Goal: Information Seeking & Learning: Find specific page/section

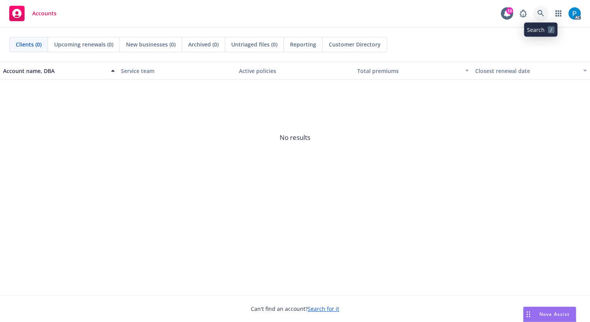
click at [543, 12] on icon at bounding box center [541, 13] width 7 height 7
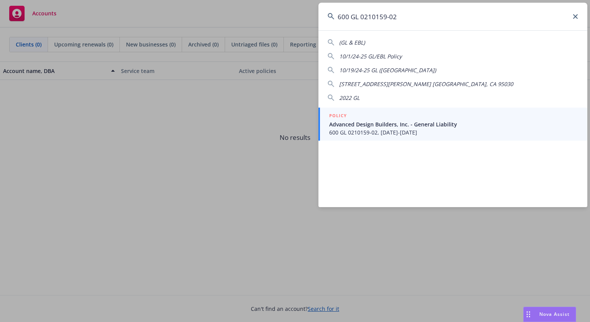
type input "600 GL 0210159-02"
click at [390, 123] on span "Advanced Design Builders, Inc. - General Liability" at bounding box center [453, 124] width 249 height 8
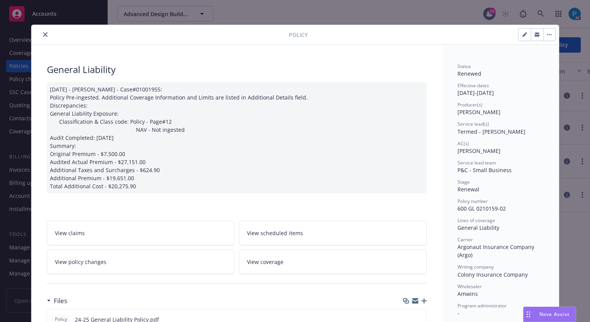
click at [43, 32] on icon "close" at bounding box center [45, 34] width 5 height 5
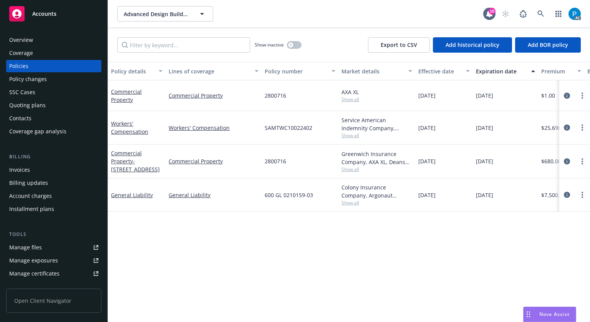
click at [27, 166] on div "Invoices" at bounding box center [19, 170] width 21 height 12
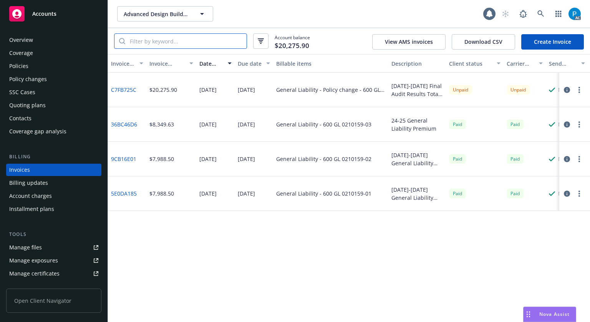
click at [179, 41] on input "search" at bounding box center [185, 41] width 121 height 15
paste input "600 GL 0210159-02"
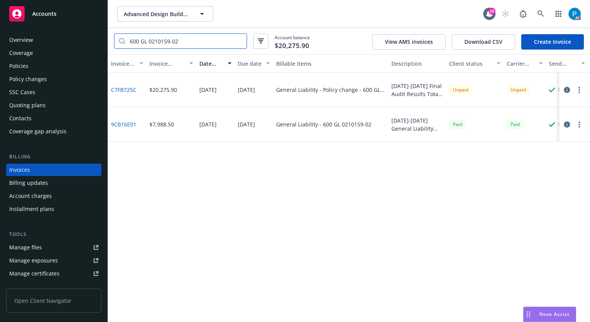
type input "600 GL 0210159-02"
click at [65, 21] on div "Accounts" at bounding box center [53, 13] width 89 height 15
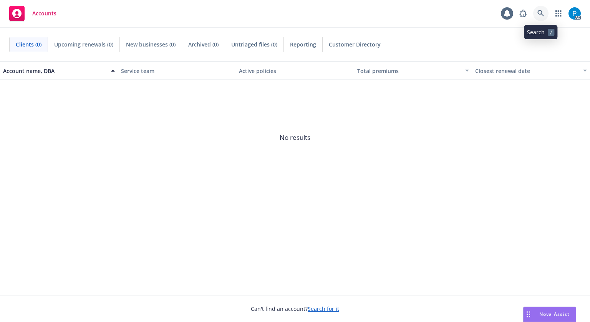
click at [541, 7] on link at bounding box center [540, 13] width 15 height 15
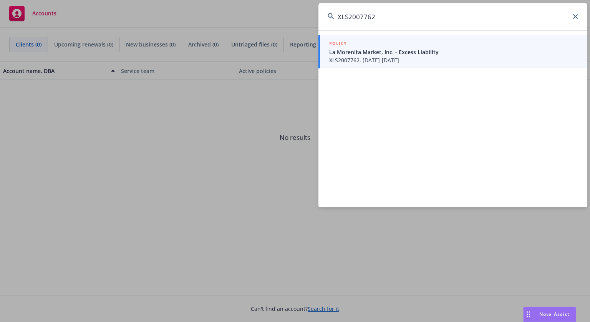
type input "XLS2007762"
click at [396, 48] on span "La Morenita Market, Inc. - Excess Liability" at bounding box center [453, 52] width 249 height 8
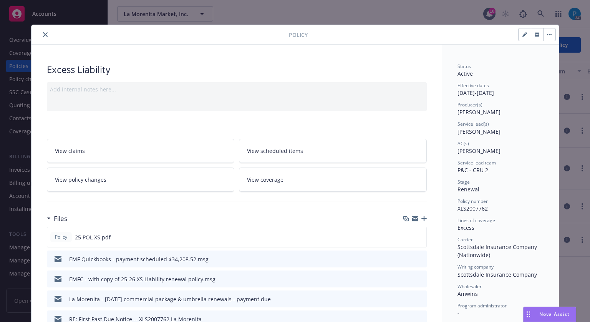
click at [43, 33] on icon "close" at bounding box center [45, 34] width 5 height 5
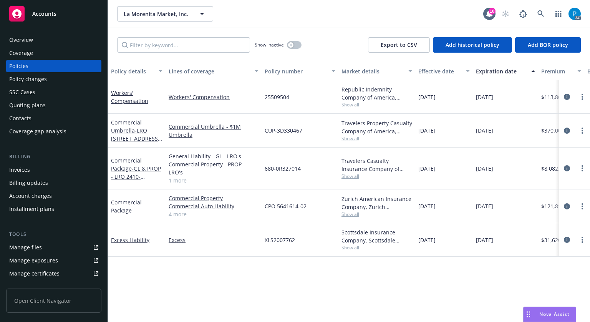
click at [37, 168] on div "Invoices" at bounding box center [53, 170] width 89 height 12
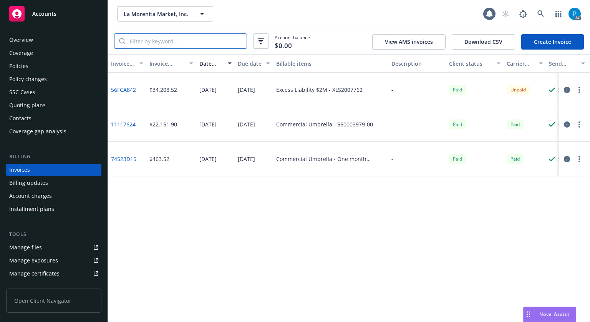
click at [141, 46] on input "search" at bounding box center [185, 41] width 121 height 15
paste input "XLS2007762"
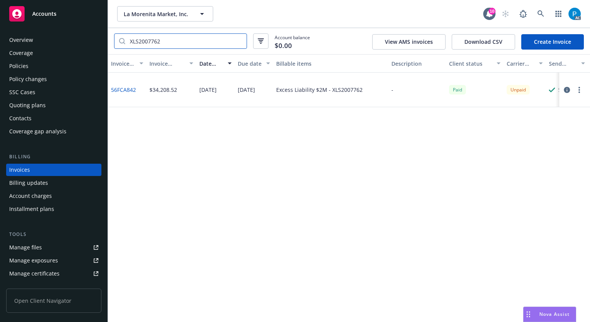
type input "XLS2007762"
click at [566, 93] on button "button" at bounding box center [567, 89] width 9 height 9
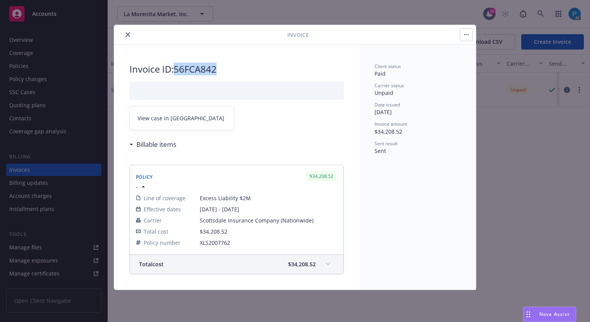
drag, startPoint x: 218, startPoint y: 66, endPoint x: 178, endPoint y: 68, distance: 40.4
click at [178, 68] on h2 "Invoice ID: 56FCA842" at bounding box center [236, 69] width 214 height 12
copy h2 "56FCA842"
click at [195, 119] on link "View case in [GEOGRAPHIC_DATA]" at bounding box center [181, 118] width 105 height 24
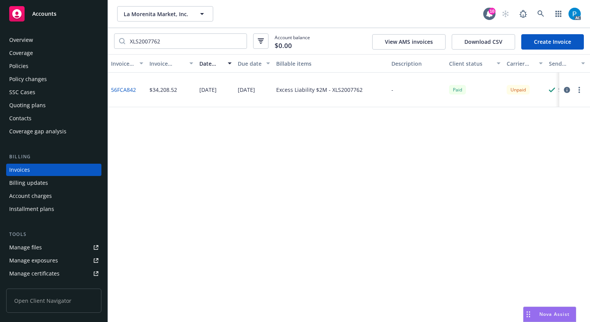
click at [69, 12] on div "Accounts" at bounding box center [53, 13] width 89 height 15
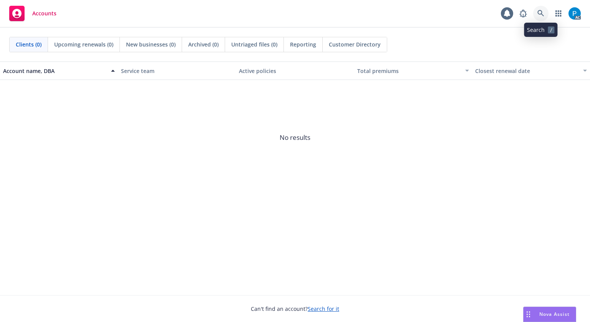
click at [539, 12] on icon at bounding box center [541, 13] width 7 height 7
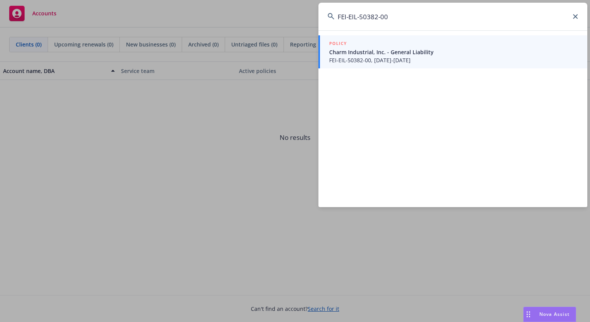
type input "FEI-EIL-50382-00"
click at [373, 58] on span "FEI-EIL-50382-00, [DATE]-[DATE]" at bounding box center [453, 60] width 249 height 8
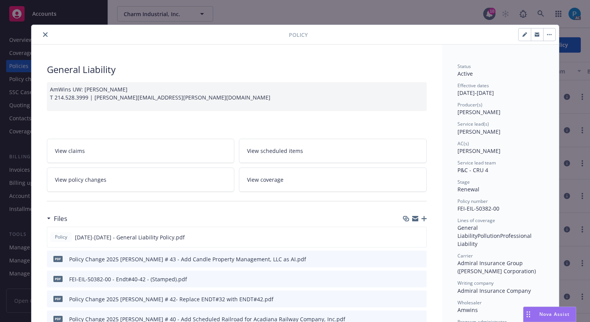
click at [43, 33] on icon "close" at bounding box center [45, 34] width 5 height 5
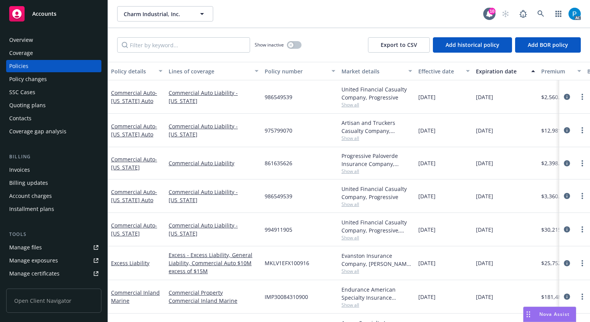
click at [20, 173] on div "Invoices" at bounding box center [19, 170] width 21 height 12
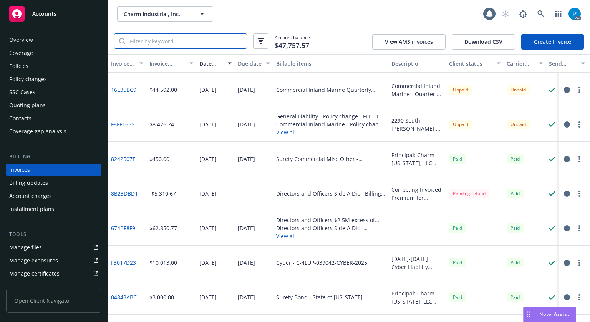
click at [178, 38] on input "search" at bounding box center [185, 41] width 121 height 15
paste input "FEI-EIL-50382-00"
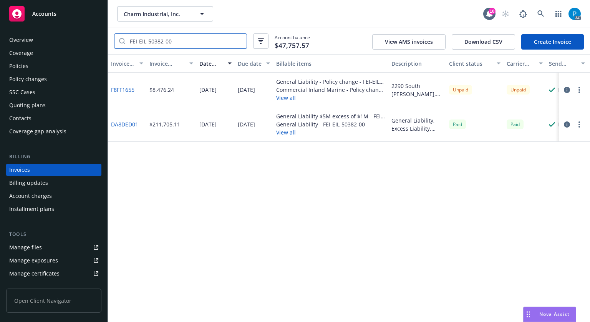
type input "FEI-EIL-50382-00"
click at [58, 19] on div "Accounts" at bounding box center [53, 13] width 89 height 15
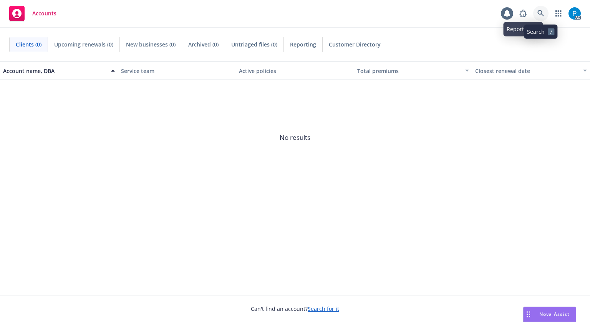
click at [540, 13] on icon at bounding box center [541, 13] width 7 height 7
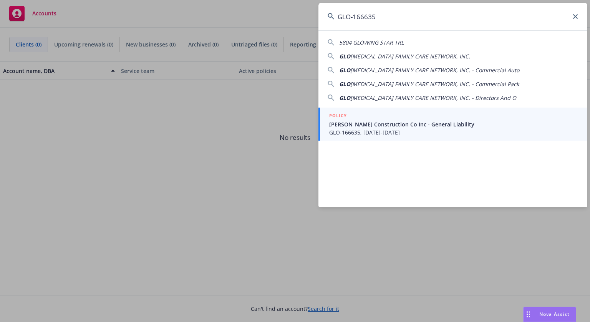
type input "GLO-166635"
click at [364, 123] on span "[PERSON_NAME] Construction Co Inc - General Liability" at bounding box center [453, 124] width 249 height 8
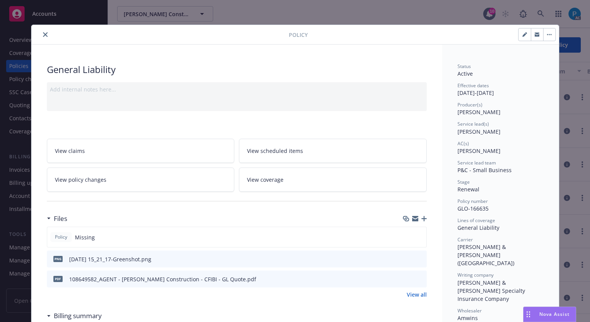
click at [43, 35] on icon "close" at bounding box center [45, 34] width 5 height 5
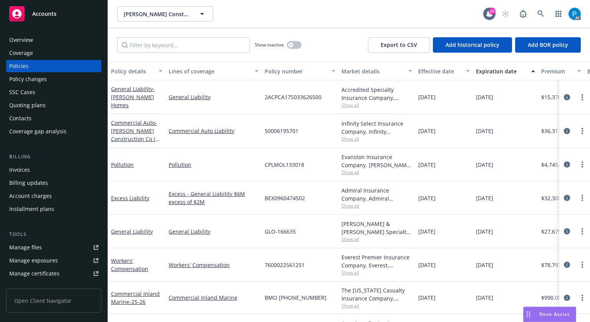
click at [42, 171] on div "Invoices" at bounding box center [53, 170] width 89 height 12
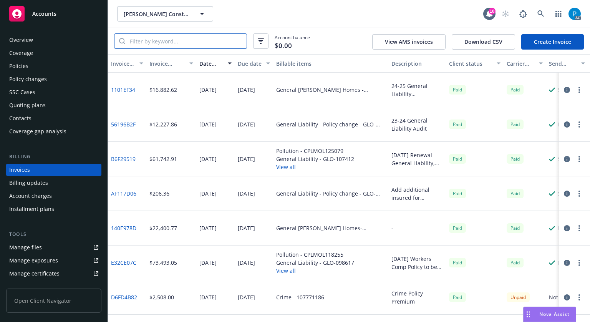
click at [192, 41] on input "search" at bounding box center [185, 41] width 121 height 15
paste input "GLO-166635"
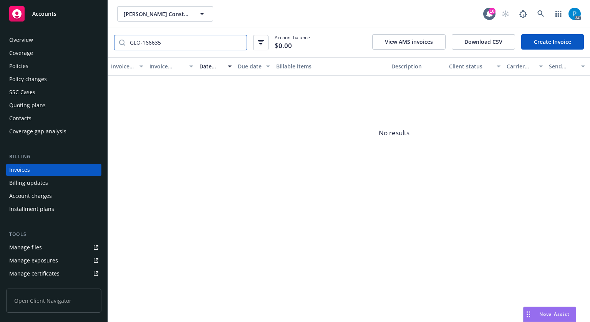
type input "GLO-166635"
click at [38, 14] on span "Accounts" at bounding box center [44, 14] width 24 height 6
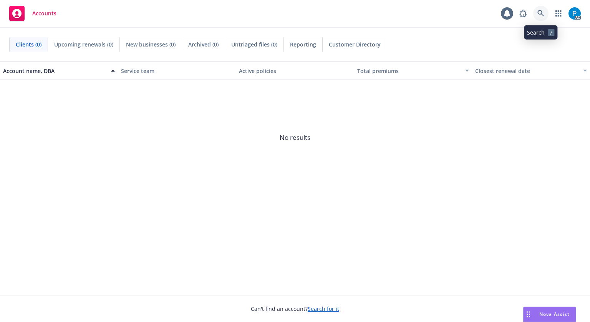
click at [541, 10] on link at bounding box center [540, 13] width 15 height 15
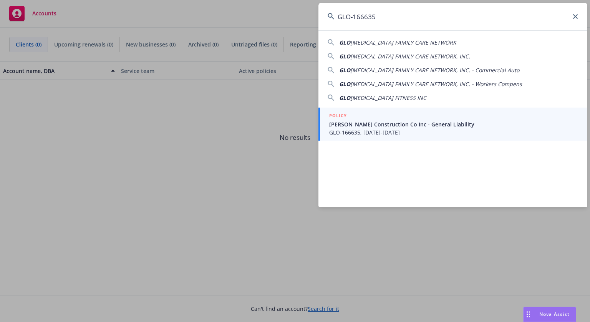
type input "GLO-166635"
click at [398, 123] on span "[PERSON_NAME] Construction Co Inc - General Liability" at bounding box center [453, 124] width 249 height 8
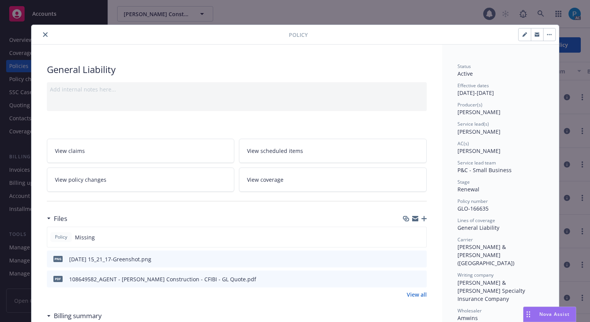
scroll to position [23, 0]
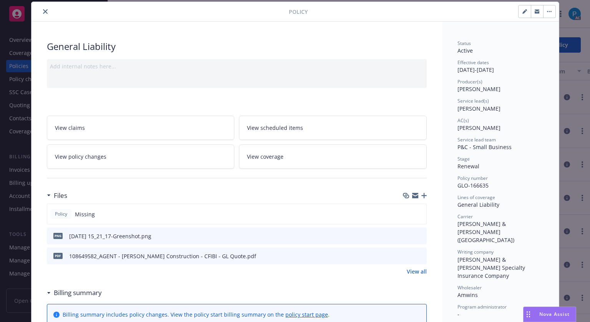
click at [41, 9] on button "close" at bounding box center [45, 11] width 9 height 9
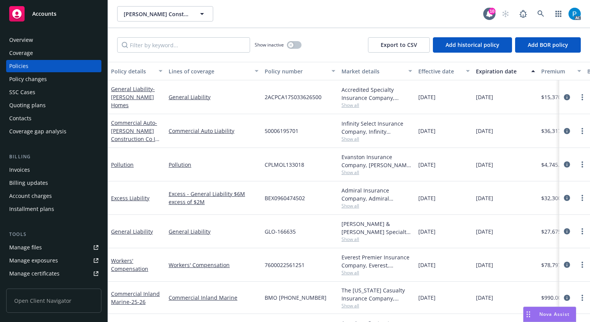
click at [47, 13] on span "Accounts" at bounding box center [44, 14] width 24 height 6
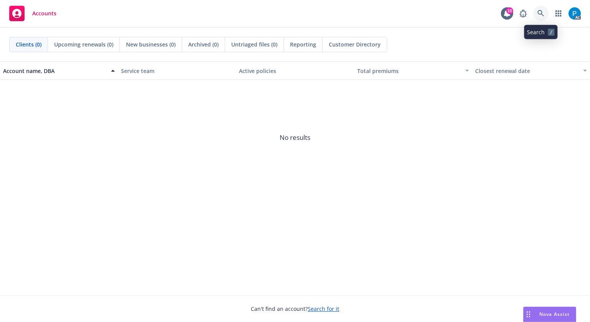
click at [543, 13] on icon at bounding box center [541, 13] width 7 height 7
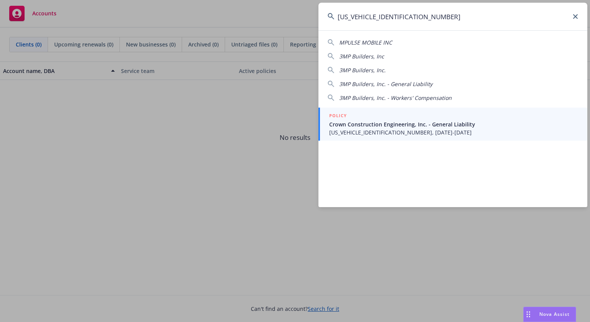
type input "[US_VEHICLE_IDENTIFICATION_NUMBER]"
click at [393, 123] on span "Crown Construction Engineering, Inc. - General Liability" at bounding box center [453, 124] width 249 height 8
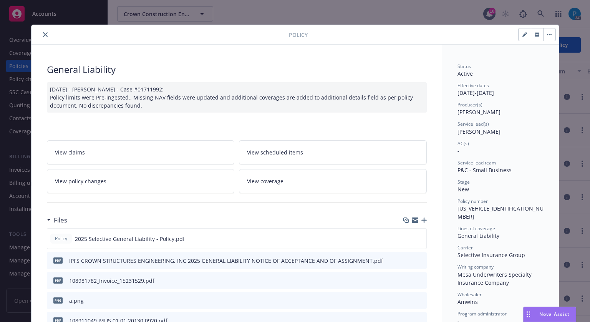
click at [43, 34] on icon "close" at bounding box center [45, 34] width 5 height 5
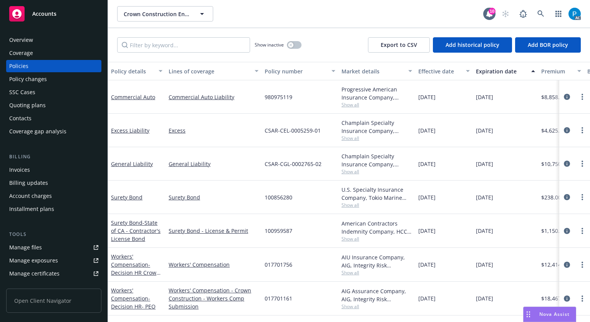
click at [39, 166] on div "Invoices" at bounding box center [53, 170] width 89 height 12
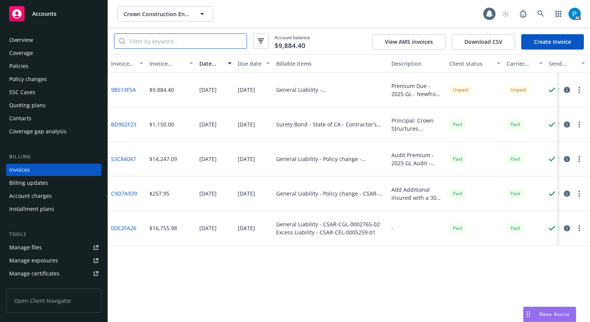
click at [168, 40] on input "search" at bounding box center [185, 41] width 121 height 15
paste input "[US_VEHICLE_IDENTIFICATION_NUMBER]"
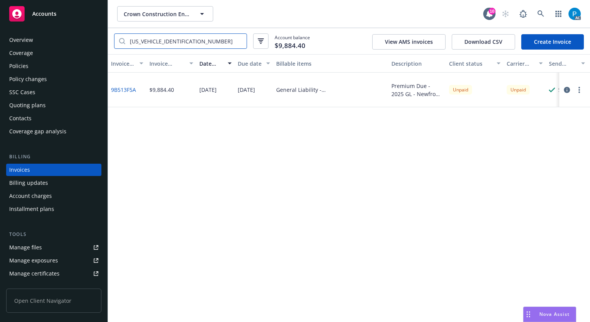
type input "[US_VEHICLE_IDENTIFICATION_NUMBER]"
click at [34, 66] on div "Policies" at bounding box center [53, 66] width 89 height 12
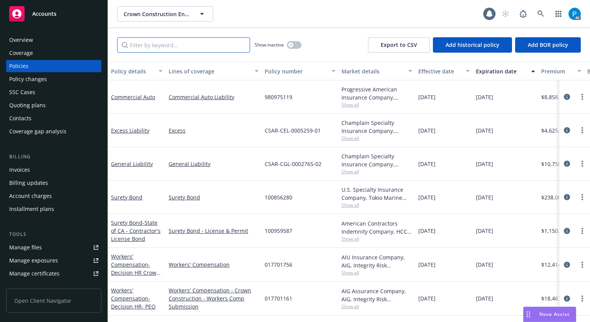
click at [160, 43] on input "Filter by keyword..." at bounding box center [183, 44] width 133 height 15
paste input "[US_VEHICLE_IDENTIFICATION_NUMBER]"
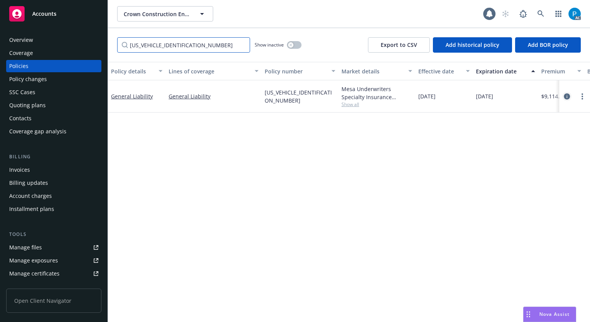
type input "[US_VEHICLE_IDENTIFICATION_NUMBER]"
click at [564, 95] on icon "circleInformation" at bounding box center [567, 96] width 6 height 6
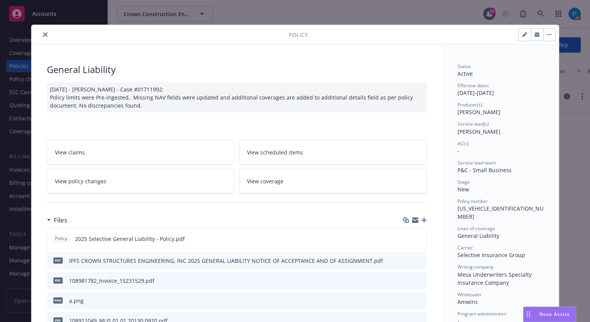
scroll to position [23, 0]
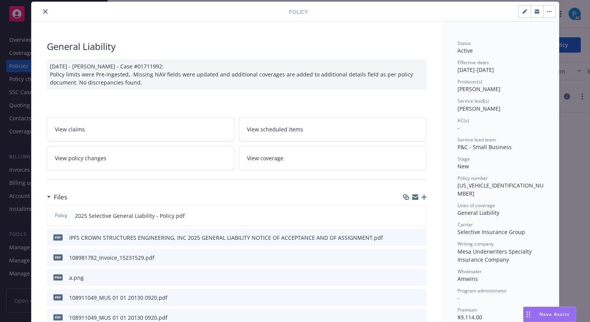
click at [43, 12] on icon "close" at bounding box center [45, 11] width 5 height 5
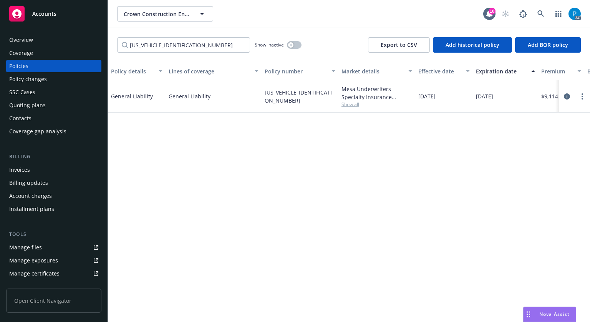
click at [47, 13] on span "Accounts" at bounding box center [44, 14] width 24 height 6
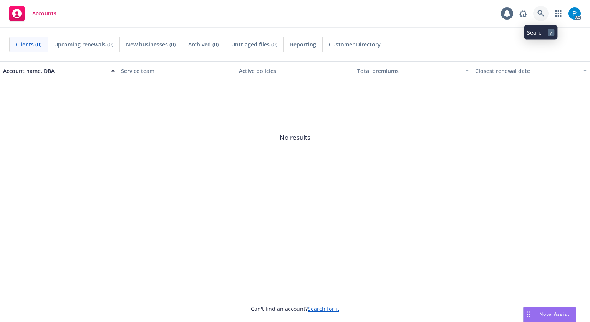
click at [539, 13] on icon at bounding box center [541, 13] width 7 height 7
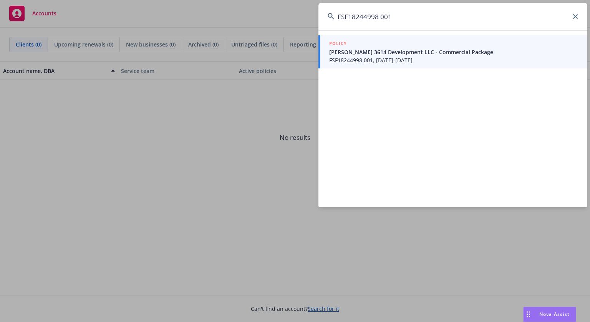
type input "FSF18244998 001"
click at [401, 58] on span "FSF18244998 001, [DATE]-[DATE]" at bounding box center [453, 60] width 249 height 8
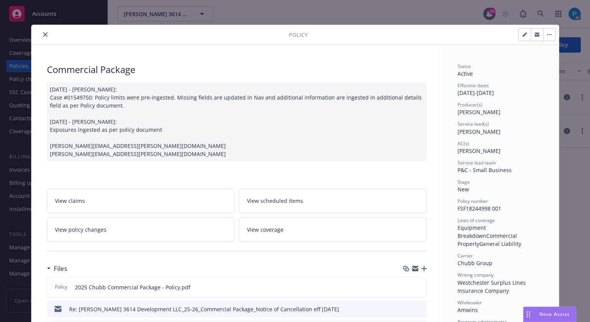
click at [45, 33] on button "close" at bounding box center [45, 34] width 9 height 9
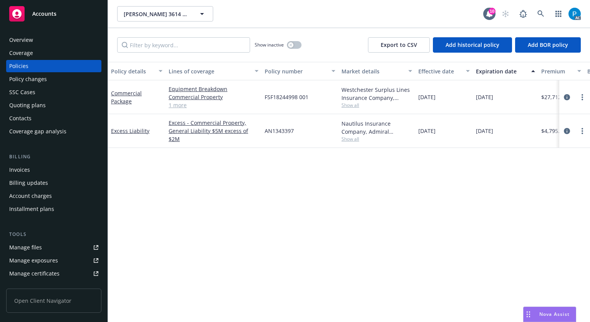
click at [18, 168] on div "Invoices" at bounding box center [19, 170] width 21 height 12
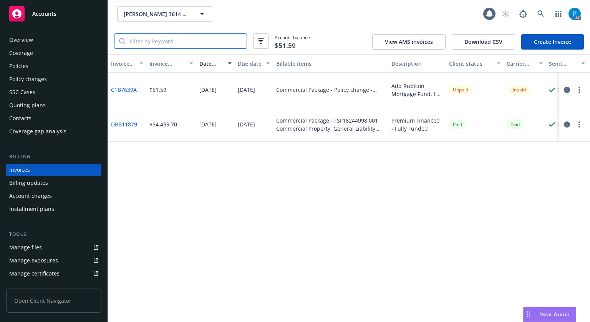
click at [200, 38] on input "search" at bounding box center [185, 41] width 121 height 15
paste input "FSF18244998 001"
type input "FSF18244998 001"
click at [64, 17] on div "Accounts" at bounding box center [53, 13] width 89 height 15
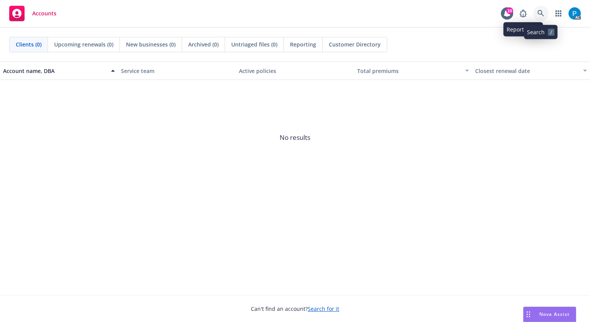
click at [539, 10] on link at bounding box center [540, 13] width 15 height 15
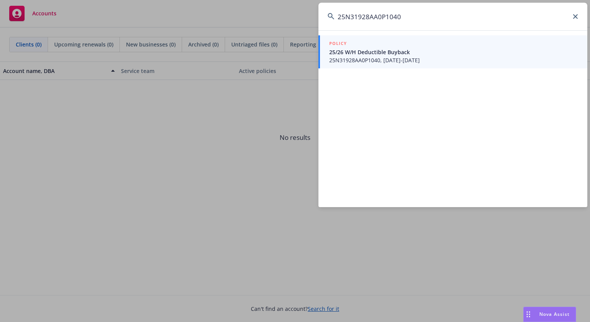
type input "25N31928AA0P1040"
click at [458, 55] on span "25/26 W/H Deductible Buyback" at bounding box center [453, 52] width 249 height 8
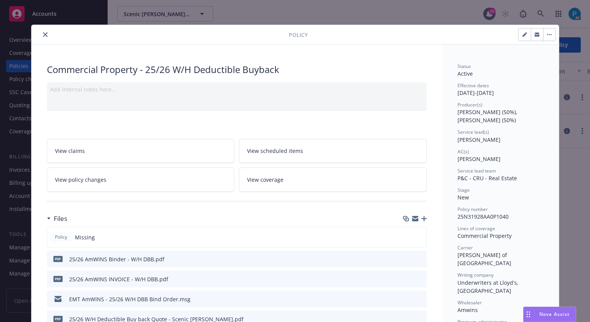
click at [45, 33] on button "close" at bounding box center [45, 34] width 9 height 9
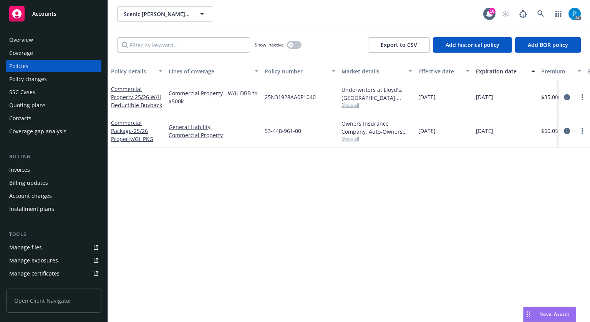
click at [39, 174] on div "Invoices" at bounding box center [53, 170] width 89 height 12
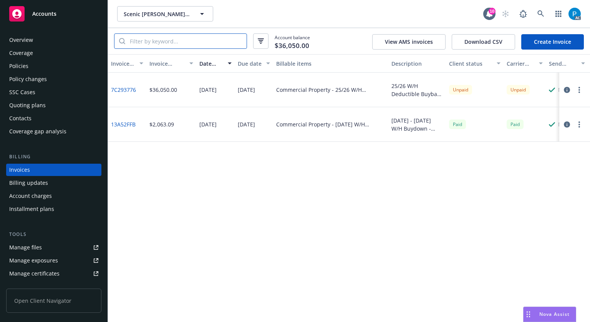
click at [186, 39] on input "search" at bounding box center [185, 41] width 121 height 15
paste input "25N31928AA0P1040"
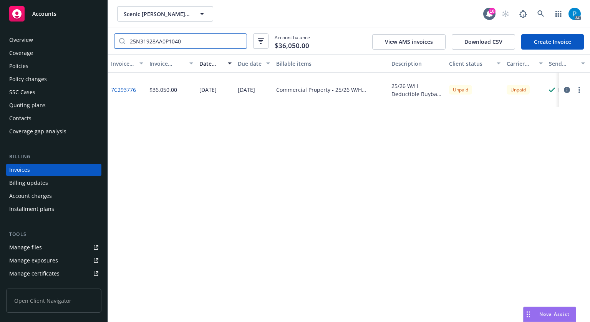
type input "25N31928AA0P1040"
click at [65, 12] on div "Accounts" at bounding box center [53, 13] width 89 height 15
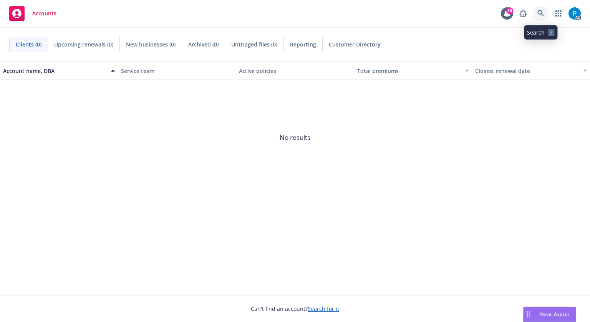
click at [538, 9] on link at bounding box center [540, 13] width 15 height 15
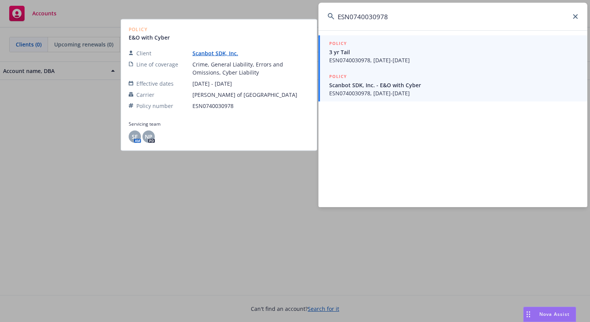
type input "ESN0740030978"
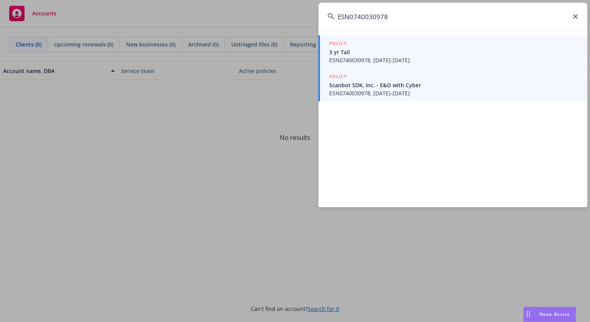
click at [418, 53] on span "3 yr Tail" at bounding box center [453, 52] width 249 height 8
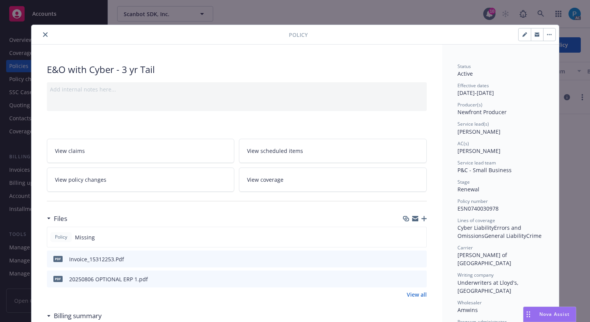
click at [43, 35] on icon "close" at bounding box center [45, 34] width 5 height 5
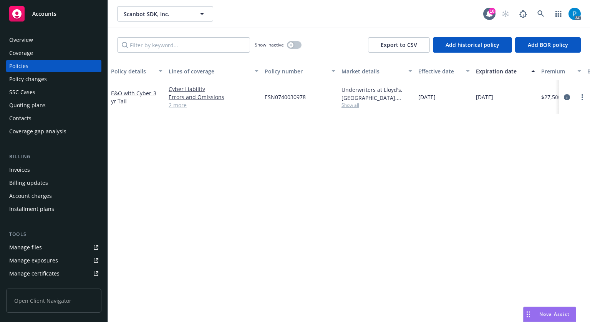
click at [22, 167] on div "Invoices" at bounding box center [19, 170] width 21 height 12
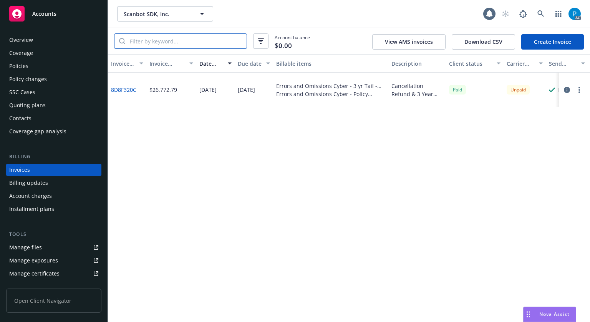
click at [161, 41] on input "search" at bounding box center [185, 41] width 121 height 15
paste input "ESN0740030978"
type input "ESN0740030978"
click at [567, 87] on icon "button" at bounding box center [567, 90] width 6 height 6
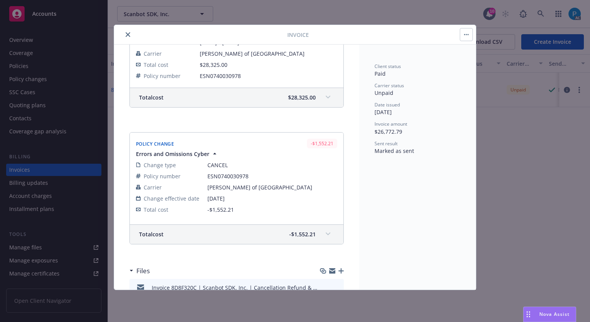
scroll to position [192, 0]
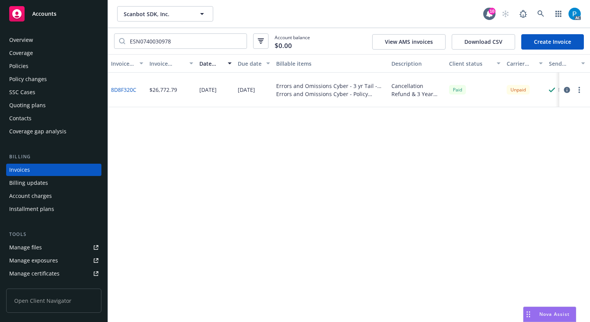
click at [567, 89] on icon "button" at bounding box center [567, 90] width 6 height 6
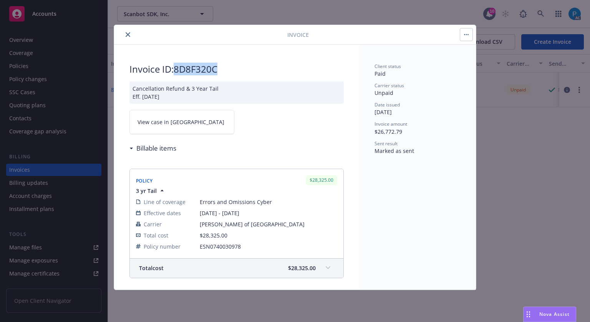
drag, startPoint x: 222, startPoint y: 70, endPoint x: 177, endPoint y: 70, distance: 45.0
click at [177, 70] on h2 "Invoice ID: 8D8F320C" at bounding box center [236, 69] width 214 height 12
copy h2 "8D8F320C"
click at [128, 33] on icon "close" at bounding box center [128, 34] width 5 height 5
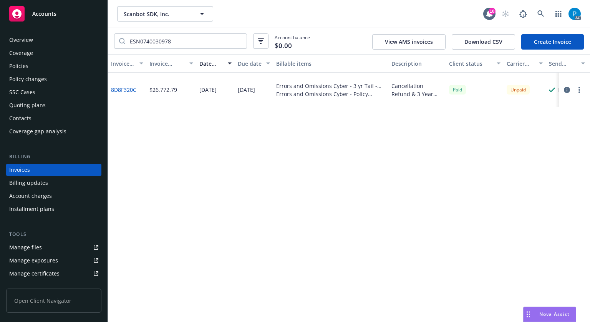
click at [46, 63] on div "Policies" at bounding box center [53, 66] width 89 height 12
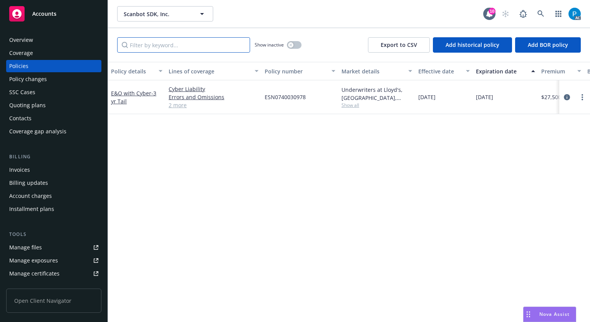
click at [209, 48] on input "Filter by keyword..." at bounding box center [183, 44] width 133 height 15
paste input "8D8F320C"
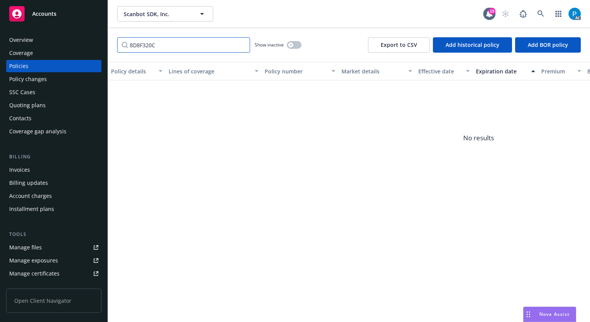
type input "8D8F320C"
click at [42, 8] on div "Accounts" at bounding box center [53, 13] width 89 height 15
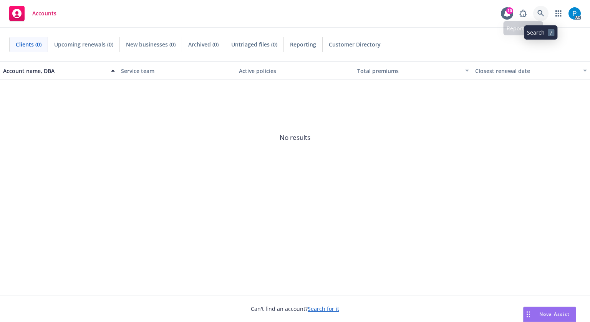
click at [544, 15] on link at bounding box center [540, 13] width 15 height 15
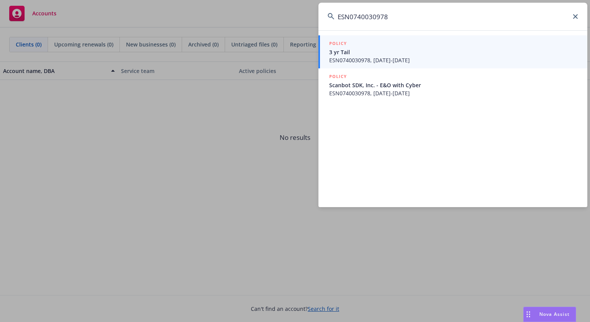
type input "ESN0740030978"
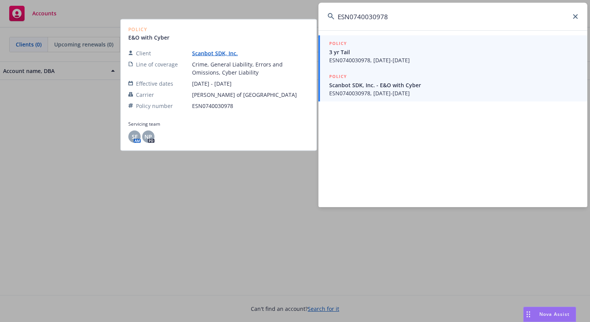
click at [390, 60] on span "ESN0740030978, [DATE]-[DATE]" at bounding box center [453, 60] width 249 height 8
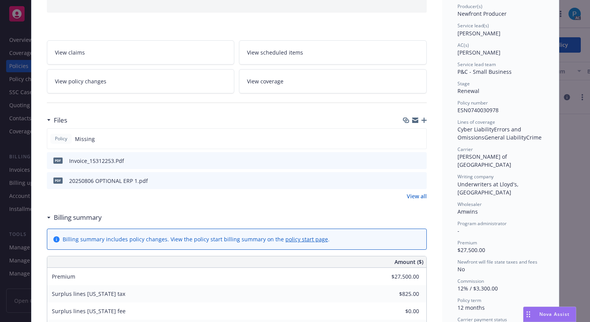
scroll to position [100, 0]
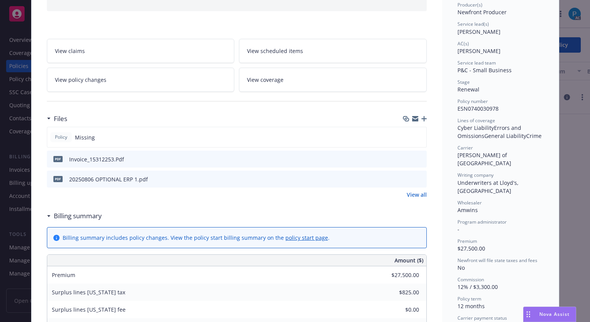
click at [404, 158] on icon "download file" at bounding box center [407, 159] width 6 height 6
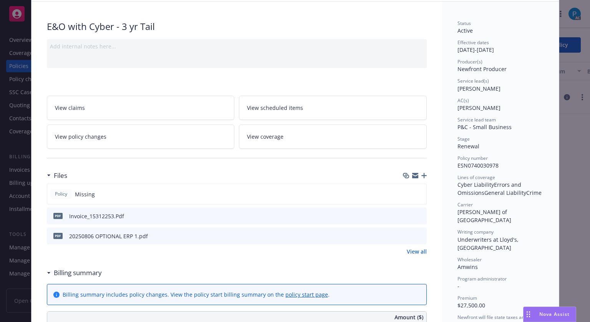
scroll to position [0, 0]
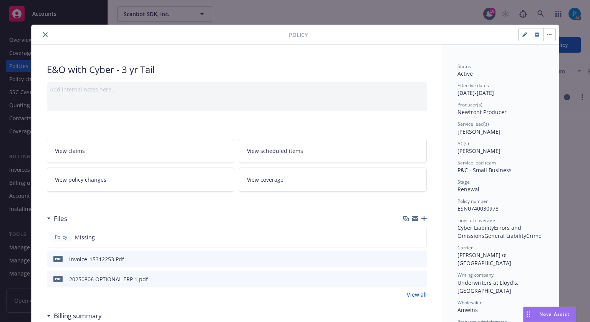
click at [45, 34] on button "close" at bounding box center [45, 34] width 9 height 9
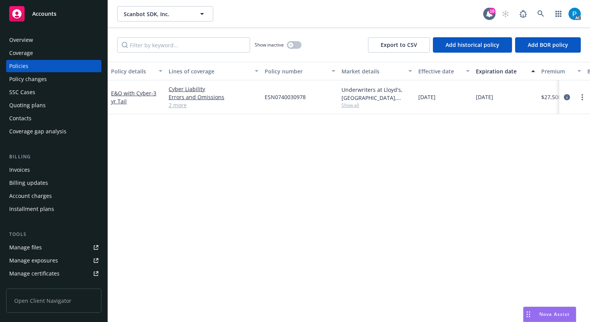
click at [34, 172] on div "Invoices" at bounding box center [53, 170] width 89 height 12
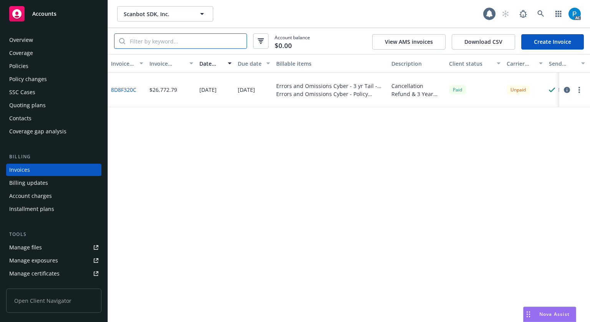
click at [184, 40] on input "search" at bounding box center [185, 41] width 121 height 15
paste input "ESN0740030978"
type input "ESN0740030978"
click at [567, 90] on icon "button" at bounding box center [567, 90] width 6 height 6
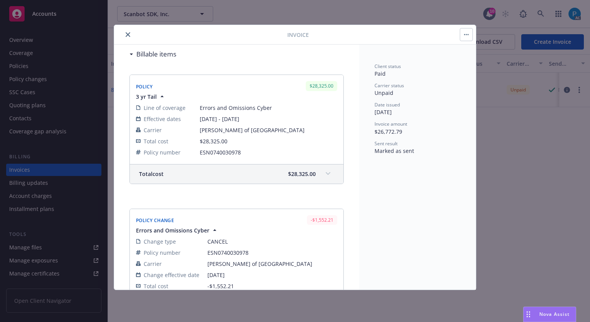
scroll to position [266, 0]
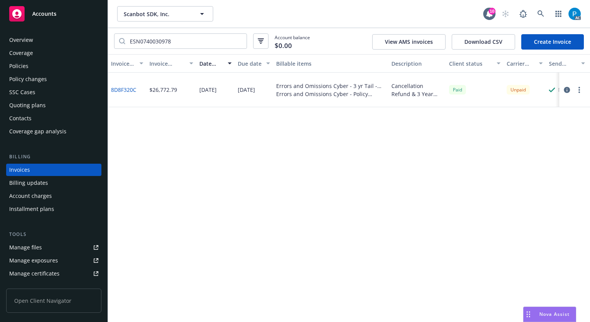
click at [52, 20] on div "Accounts" at bounding box center [53, 13] width 89 height 15
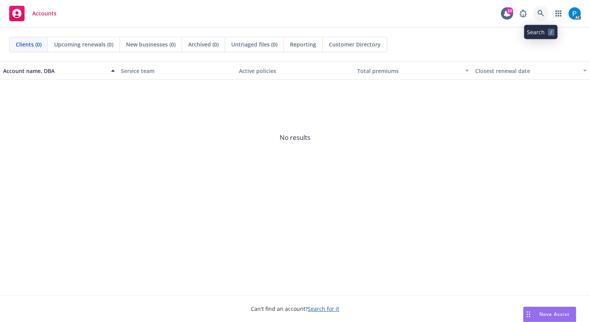
click at [538, 15] on icon at bounding box center [541, 13] width 7 height 7
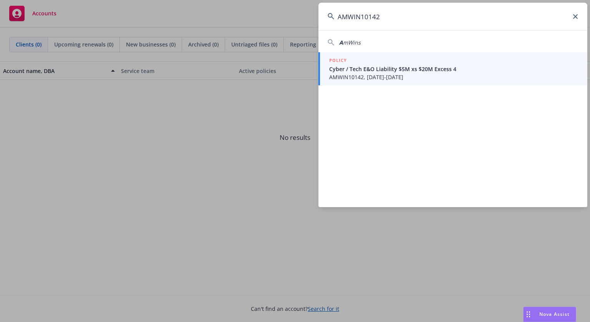
type input "AMWIN10142"
click at [401, 71] on span "Cyber / Tech E&O Liability $5M xs $20M Excess 4" at bounding box center [453, 69] width 249 height 8
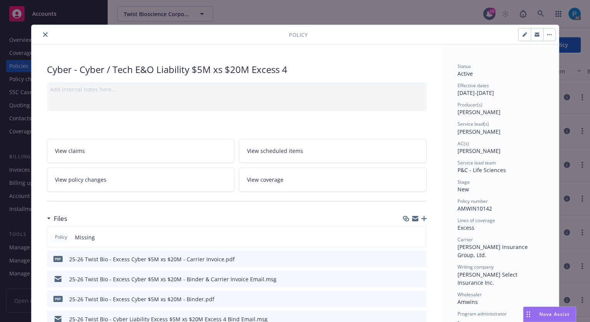
click at [42, 37] on button "close" at bounding box center [45, 34] width 9 height 9
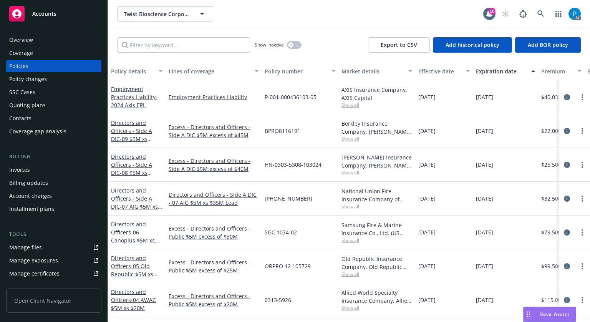
click at [39, 170] on div "Invoices" at bounding box center [53, 170] width 89 height 12
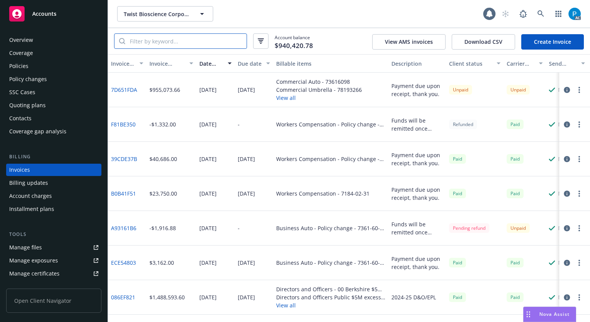
click at [195, 40] on input "search" at bounding box center [185, 41] width 121 height 15
paste input "AMWIN10142"
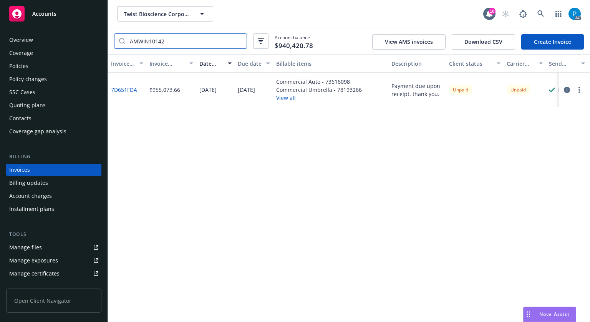
type input "AMWIN10142"
click at [61, 13] on div "Accounts" at bounding box center [53, 13] width 89 height 15
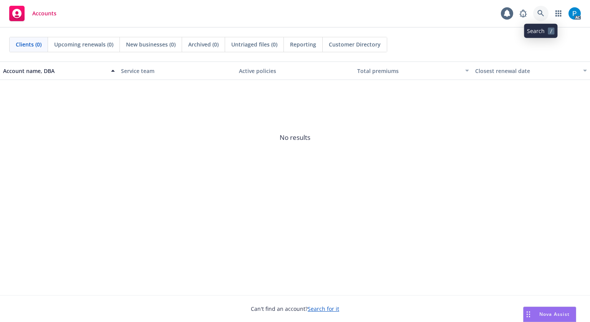
click at [536, 14] on link at bounding box center [540, 13] width 15 height 15
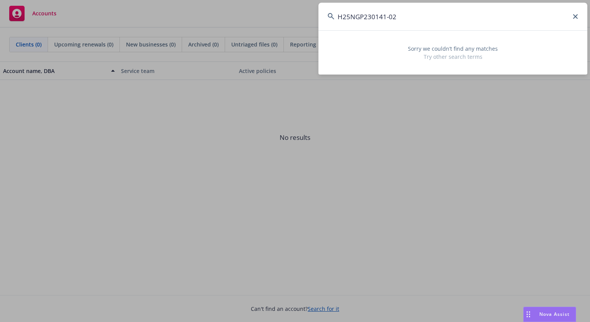
click at [434, 12] on input "H25NGP230141-02" at bounding box center [453, 17] width 269 height 28
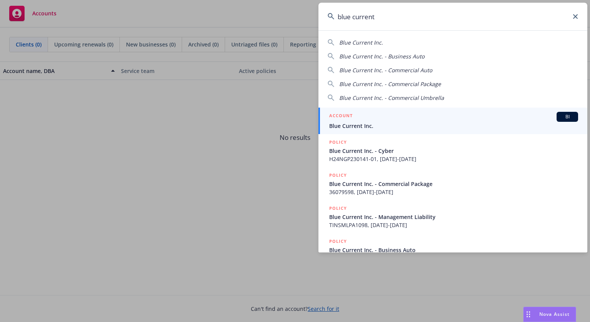
type input "blue current"
click at [407, 123] on span "Blue Current Inc." at bounding box center [453, 126] width 249 height 8
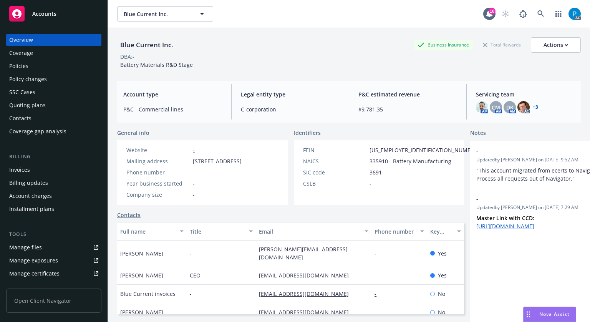
click at [30, 166] on div "Invoices" at bounding box center [53, 170] width 89 height 12
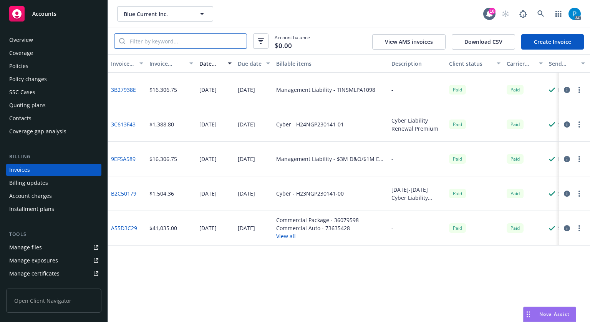
click at [180, 41] on input "search" at bounding box center [185, 41] width 121 height 15
paste input "H25NGP230141-02"
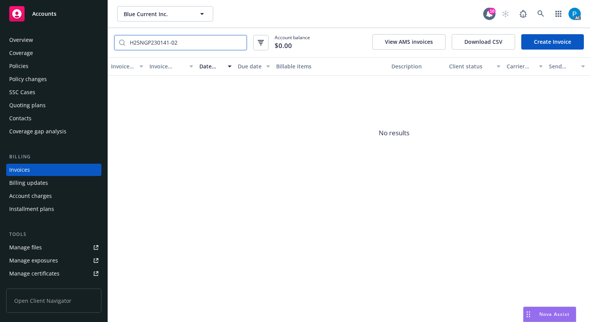
type input "H25NGP230141-02"
click at [53, 18] on div "Accounts" at bounding box center [53, 13] width 89 height 15
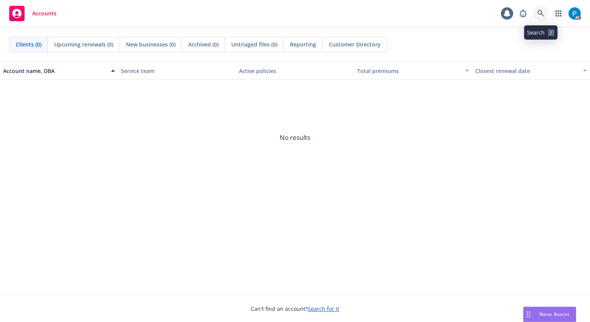
click at [540, 8] on link at bounding box center [540, 13] width 15 height 15
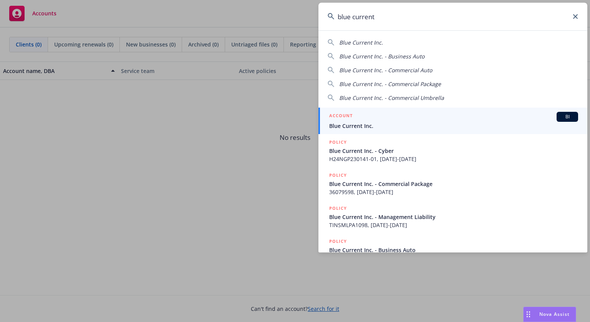
type input "blue current"
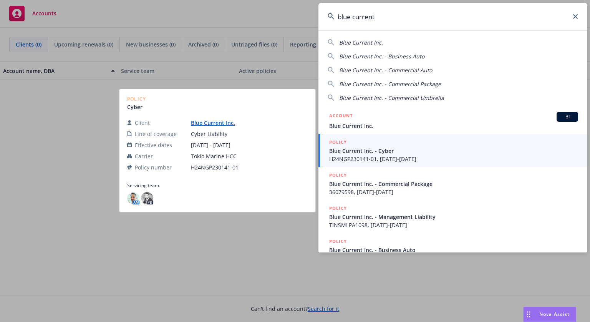
click at [377, 153] on span "Blue Current Inc. - Cyber" at bounding box center [453, 151] width 249 height 8
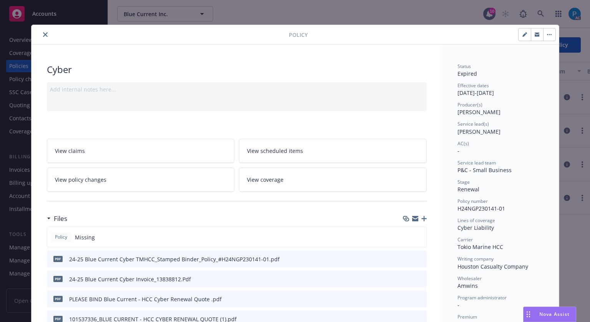
click at [43, 38] on button "close" at bounding box center [45, 34] width 9 height 9
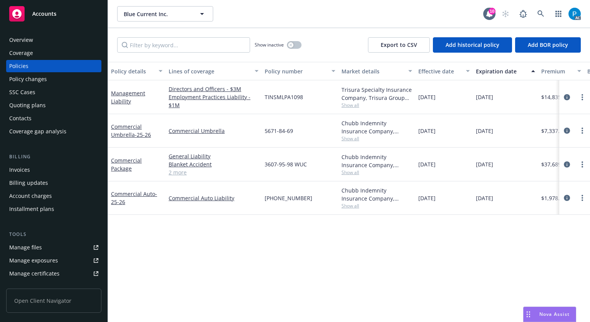
click at [44, 41] on div "Overview" at bounding box center [53, 40] width 89 height 12
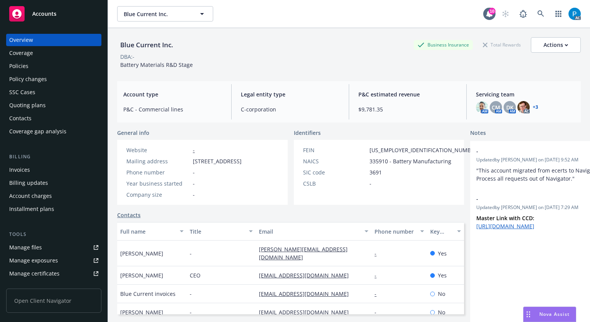
click at [533, 105] on link "+ 3" at bounding box center [535, 107] width 5 height 5
